Goal: Find specific fact: Find specific fact

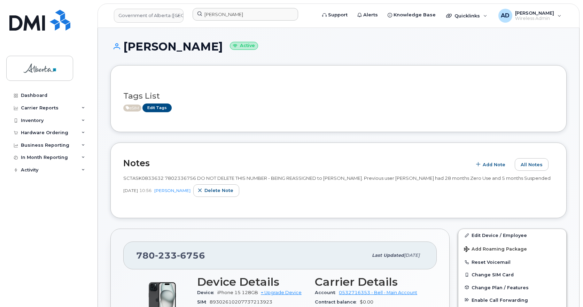
scroll to position [592, 0]
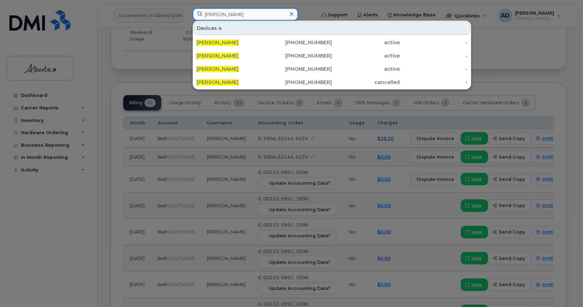
click at [227, 16] on input "[PERSON_NAME]" at bounding box center [245, 14] width 105 height 13
paste input "[PHONE_NUMBER]"
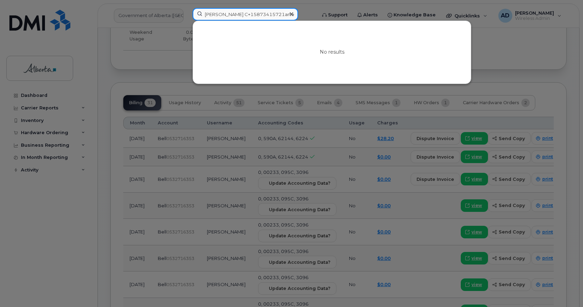
type input "[PERSON_NAME] C+15873415721arter"
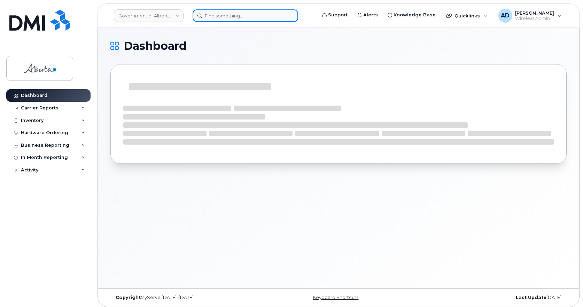
click at [217, 18] on input at bounding box center [245, 15] width 105 height 13
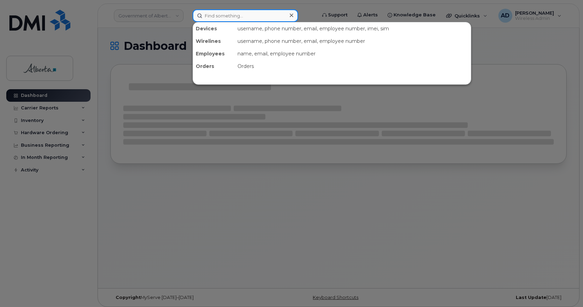
paste input "[PHONE_NUMBER]"
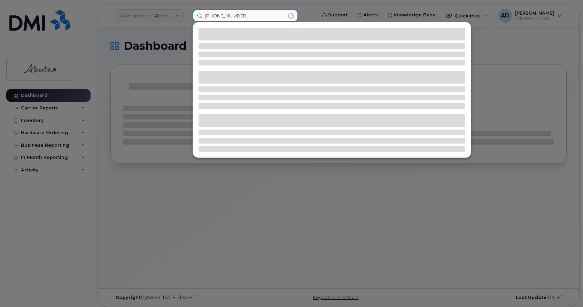
click at [210, 16] on input "[PHONE_NUMBER]" at bounding box center [245, 15] width 105 height 13
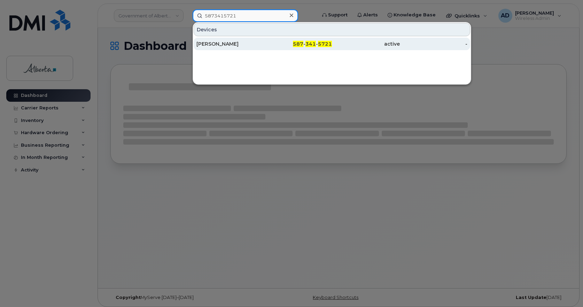
type input "5873415721"
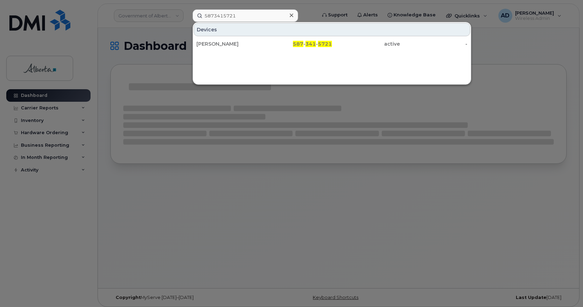
drag, startPoint x: 219, startPoint y: 41, endPoint x: 227, endPoint y: 59, distance: 19.7
click at [219, 41] on div "William G Morran" at bounding box center [230, 43] width 68 height 7
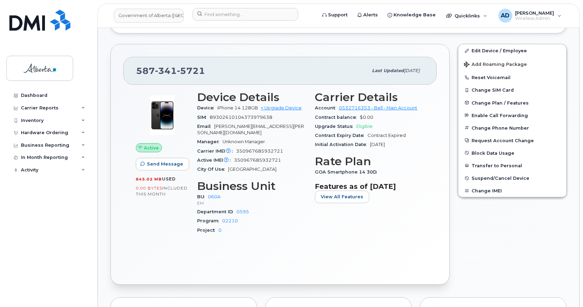
scroll to position [35, 0]
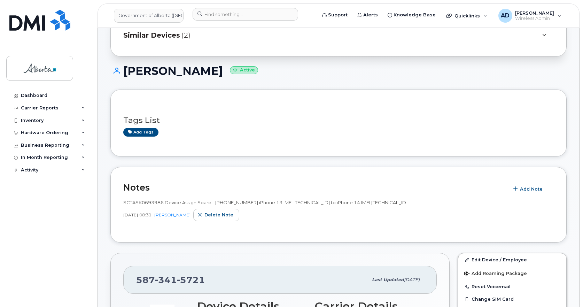
click at [181, 276] on span "5721" at bounding box center [191, 279] width 28 height 10
copy span "587 341 5721"
